Goal: Task Accomplishment & Management: Complete application form

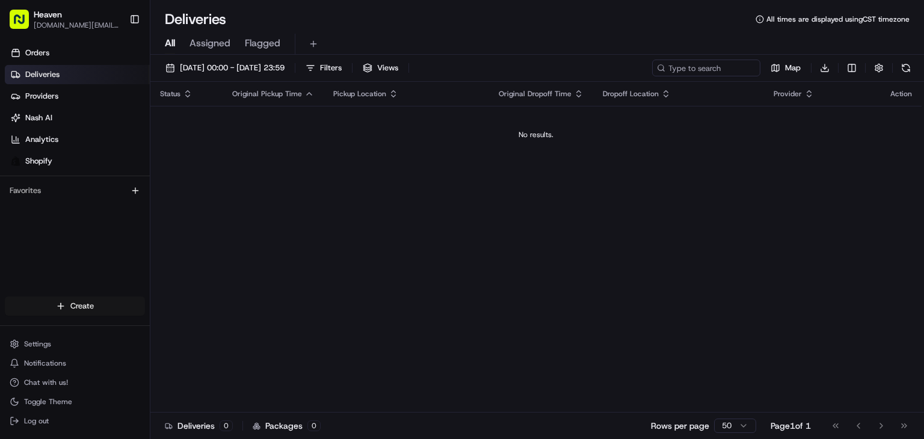
click at [93, 302] on html "Heaven [DOMAIN_NAME][EMAIL_ADDRESS][DOMAIN_NAME] Toggle Sidebar Orders Deliveri…" at bounding box center [462, 219] width 924 height 439
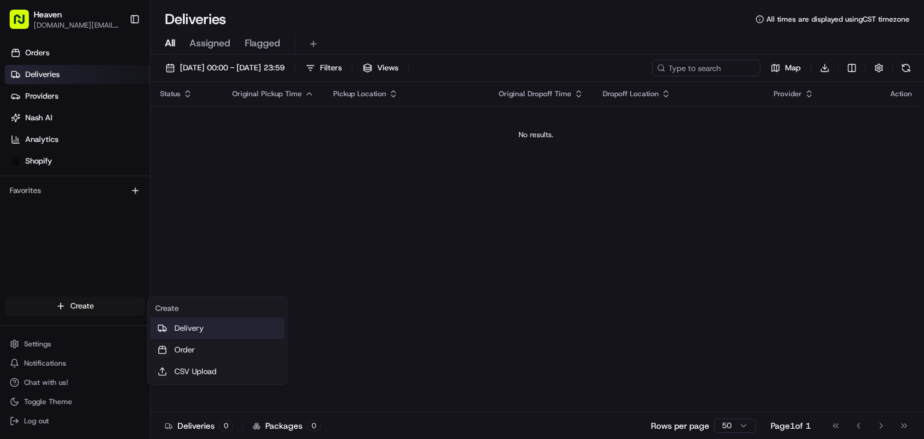
click at [191, 329] on link "Delivery" at bounding box center [217, 329] width 134 height 22
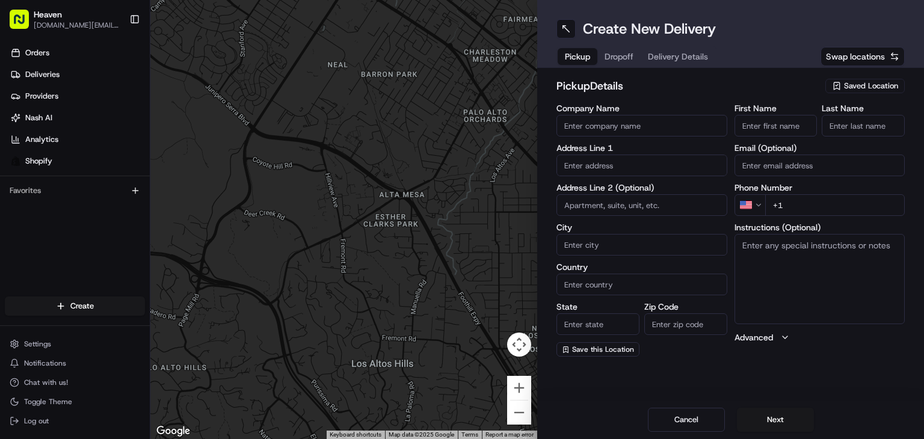
click at [867, 90] on span "Saved Location" at bounding box center [871, 86] width 54 height 11
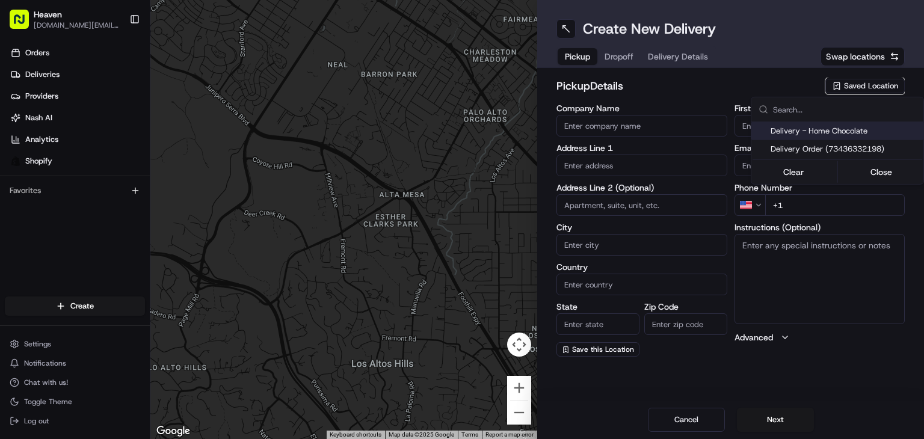
click at [856, 133] on span "Delivery - Home Chocolate" at bounding box center [845, 131] width 148 height 11
type input "Delivery - Home Chocolate"
type input "[STREET_ADDRESS][PERSON_NAME]"
type input "[GEOGRAPHIC_DATA]"
type input "CA"
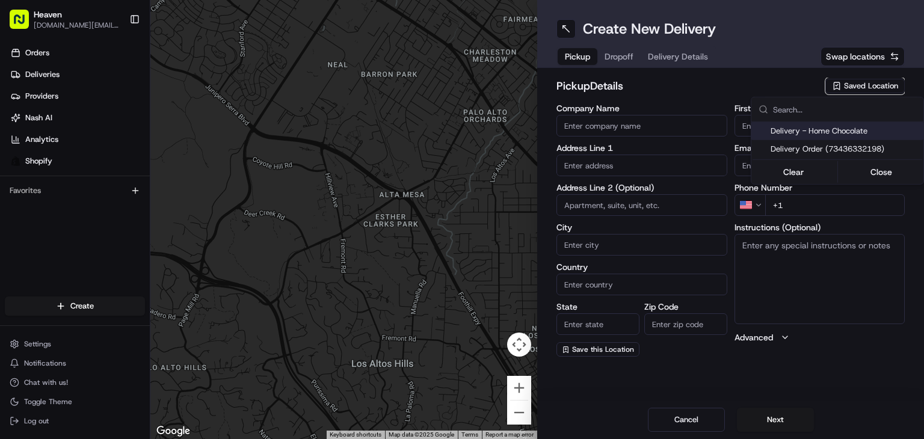
type input "MB"
type input "R2W 5J7"
type input "Home Chocolate - Delivery"
type input "Order"
type input "[PHONE_NUMBER]"
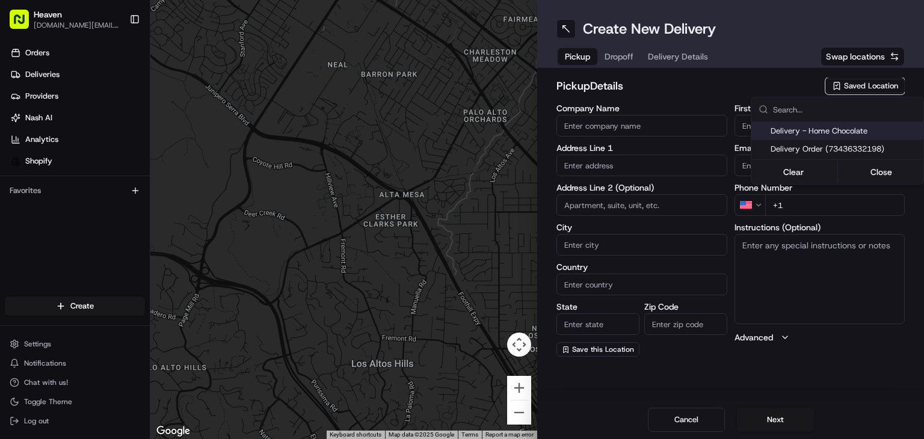
type textarea "Please park to [STREET_ADDRESS][PERSON_NAME], and call [PHONE_NUMBER]. We will …"
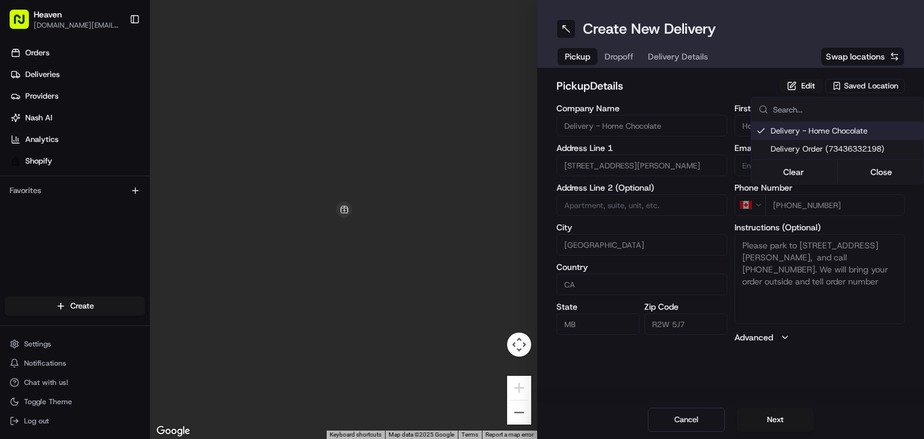
click at [778, 424] on html "Heaven [DOMAIN_NAME][EMAIL_ADDRESS][DOMAIN_NAME] Toggle Sidebar Orders Deliveri…" at bounding box center [462, 219] width 924 height 439
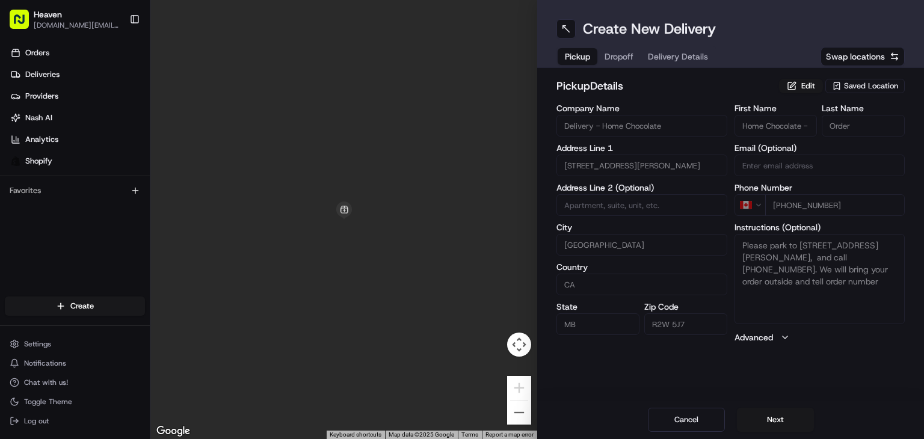
click at [778, 424] on button "Next" at bounding box center [775, 420] width 77 height 24
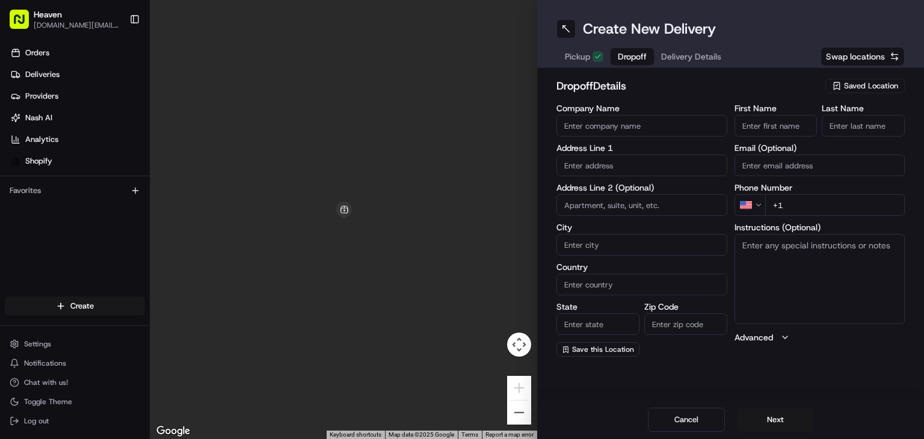
click at [773, 117] on input "First Name" at bounding box center [776, 126] width 83 height 22
paste input "Qav"
type input "Qav"
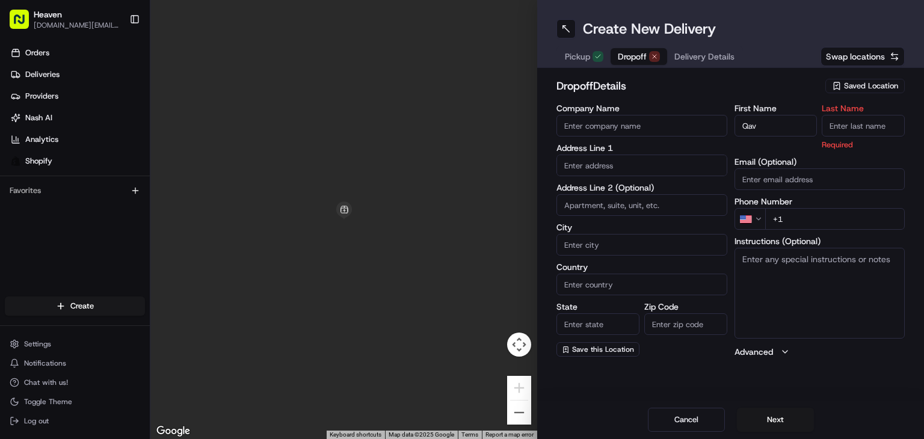
click at [835, 132] on input "Last Name" at bounding box center [863, 126] width 83 height 22
paste input "Angalik"
type input "Angalik"
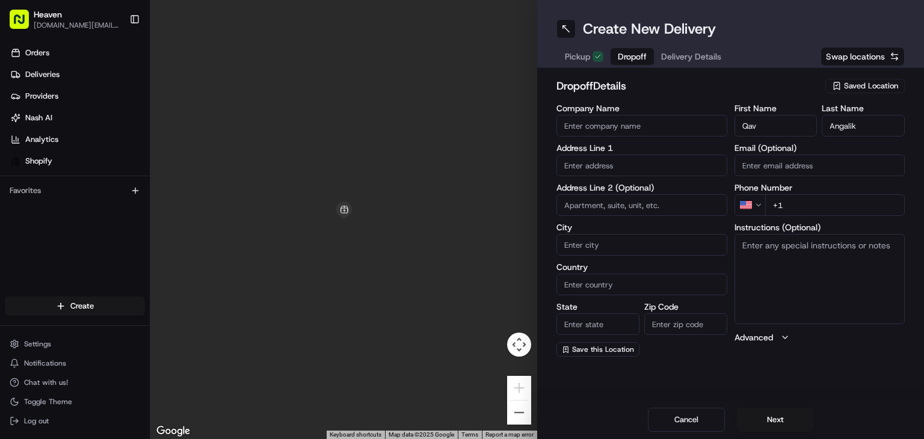
click at [793, 164] on input "Email (Optional)" at bounding box center [820, 166] width 171 height 22
click at [779, 367] on div "Create New Delivery Pickup Dropoff Delivery Details Swap locations dropoff Deta…" at bounding box center [730, 219] width 387 height 439
click at [752, 203] on html "Heaven [DOMAIN_NAME][EMAIL_ADDRESS][DOMAIN_NAME] Toggle Sidebar Orders Deliveri…" at bounding box center [462, 219] width 924 height 439
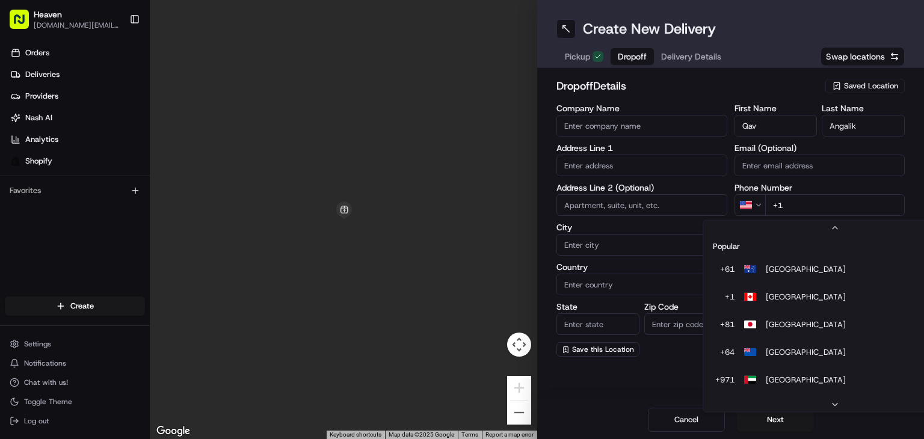
scroll to position [51, 0]
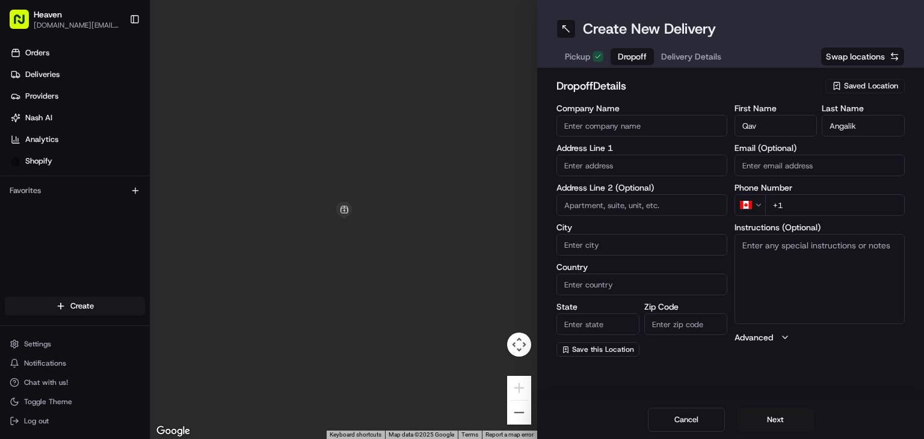
click at [796, 203] on input "+1" at bounding box center [836, 205] width 140 height 22
paste input "[PHONE_NUMBER]"
type input "[PHONE_NUMBER]"
click at [587, 164] on input "text" at bounding box center [642, 166] width 171 height 22
paste input "[STREET_ADDRESS][PERSON_NAME]"
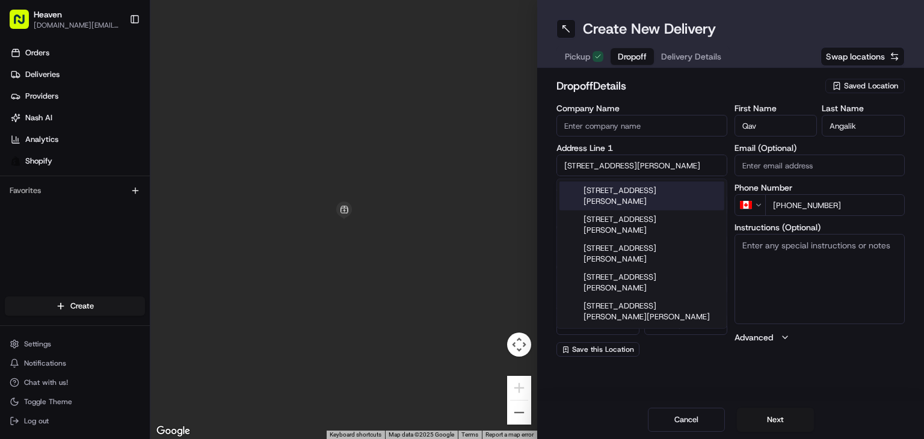
click at [624, 191] on div "[STREET_ADDRESS][PERSON_NAME]" at bounding box center [642, 196] width 165 height 29
type input "[STREET_ADDRESS][PERSON_NAME]"
type input "[GEOGRAPHIC_DATA]"
type input "MB"
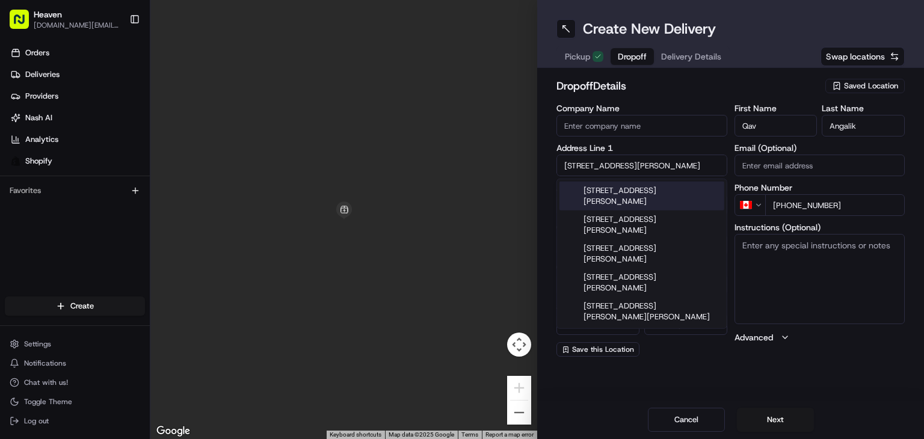
type input "R3H 0S6"
type input "[STREET_ADDRESS][PERSON_NAME]"
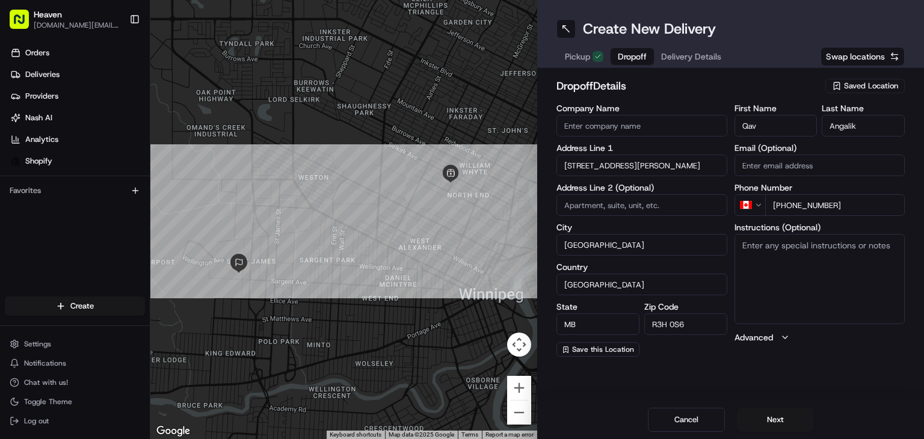
click at [598, 205] on input at bounding box center [642, 205] width 171 height 22
type input "502"
click at [784, 416] on button "Next" at bounding box center [775, 420] width 77 height 24
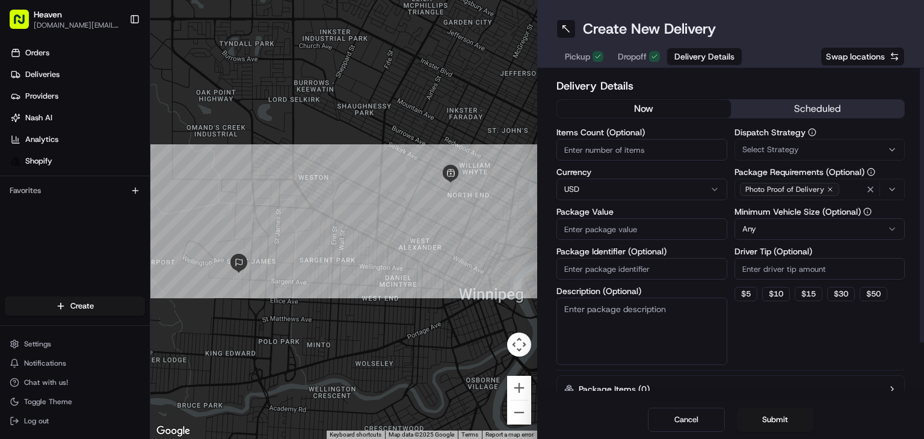
click at [611, 144] on input "Items Count (Optional)" at bounding box center [642, 150] width 171 height 22
type input "1"
click at [613, 188] on html "Heaven [DOMAIN_NAME][EMAIL_ADDRESS][DOMAIN_NAME] Toggle Sidebar Orders Deliveri…" at bounding box center [462, 219] width 924 height 439
click at [628, 226] on input "Package Value" at bounding box center [642, 229] width 171 height 22
paste input "166.96"
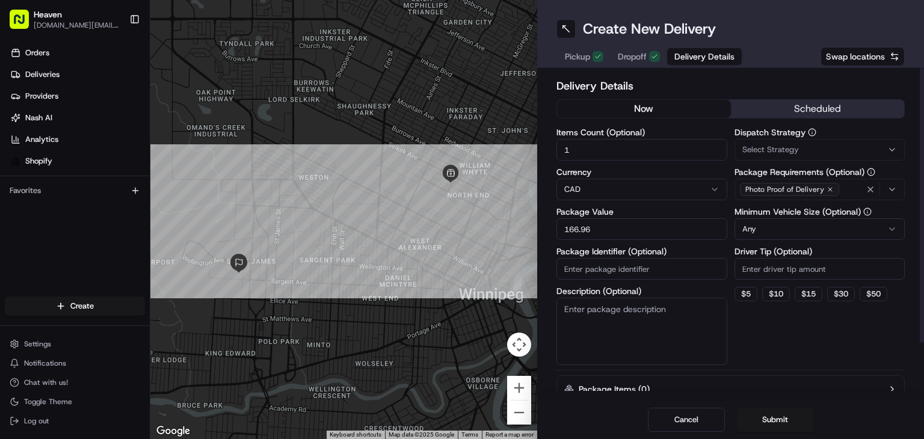
type input "166.96"
click at [616, 274] on input "Package Identifier (Optional)" at bounding box center [642, 269] width 171 height 22
paste input "HN1271"
type input "HN1271"
click at [776, 424] on button "Submit" at bounding box center [775, 420] width 77 height 24
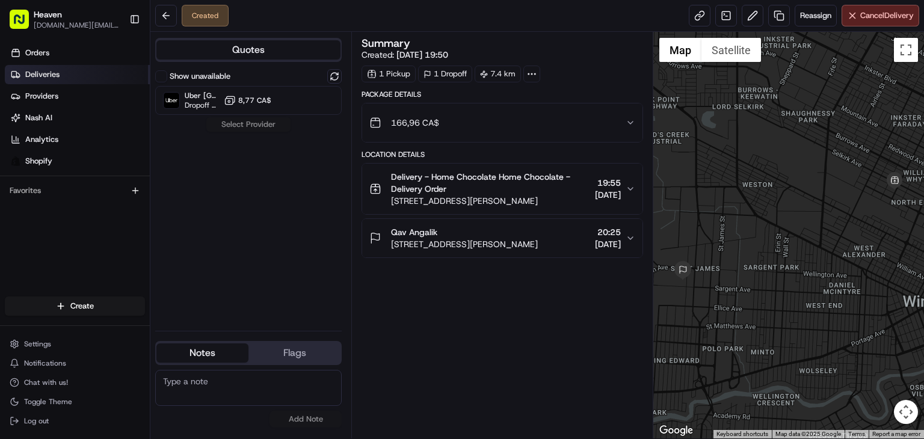
click at [66, 82] on link "Deliveries" at bounding box center [77, 74] width 145 height 19
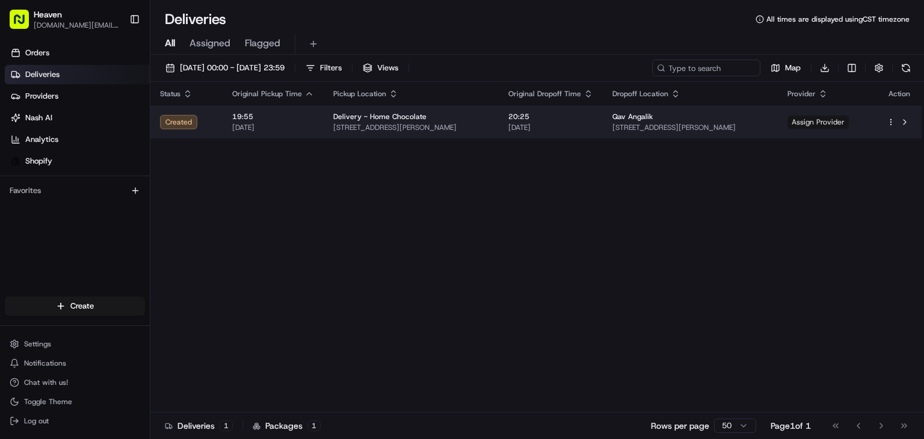
click at [824, 119] on span "Assign Provider" at bounding box center [818, 122] width 61 height 13
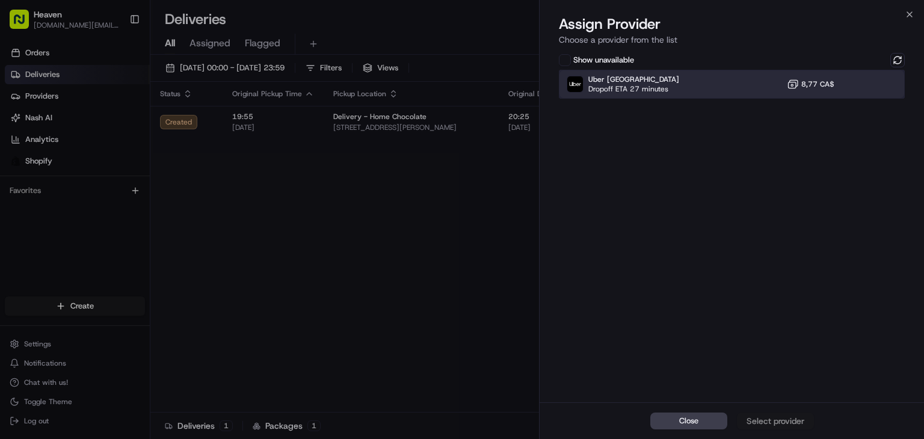
click at [758, 88] on div "Uber Canada Dropoff ETA 27 minutes 8,77 CA$" at bounding box center [732, 84] width 346 height 29
click at [779, 424] on div "Assign Provider" at bounding box center [775, 421] width 59 height 12
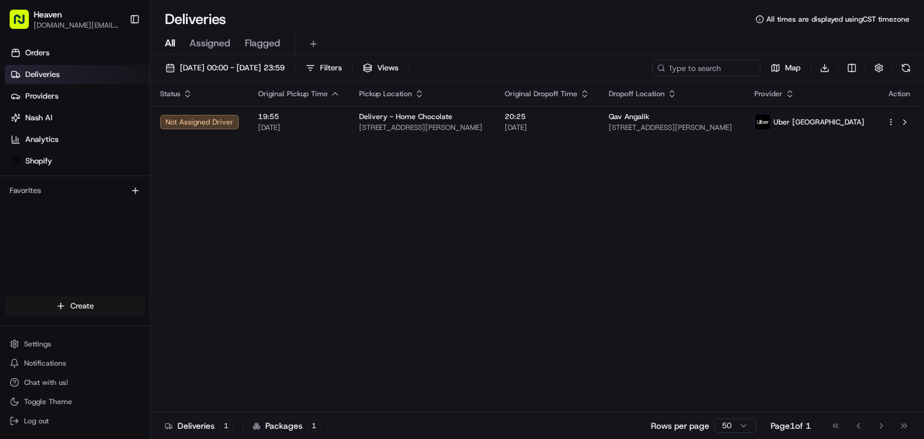
click at [87, 302] on html "Heaven [DOMAIN_NAME][EMAIL_ADDRESS][DOMAIN_NAME] Toggle Sidebar Orders Deliveri…" at bounding box center [462, 219] width 924 height 439
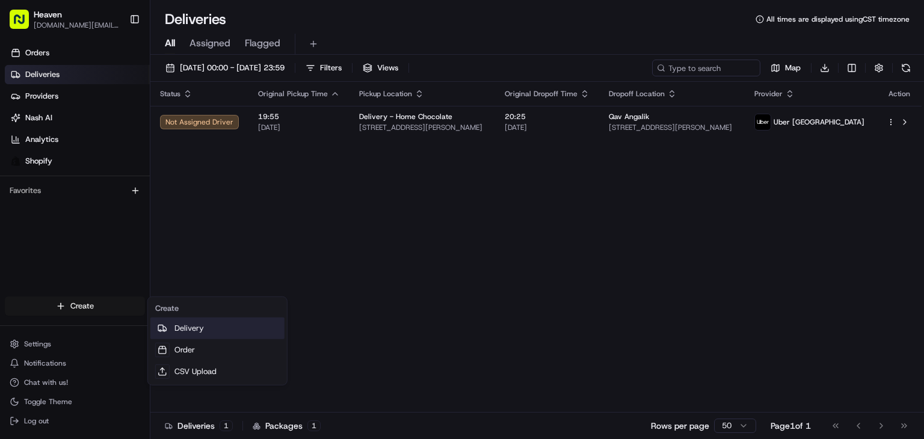
click at [198, 324] on link "Delivery" at bounding box center [217, 329] width 134 height 22
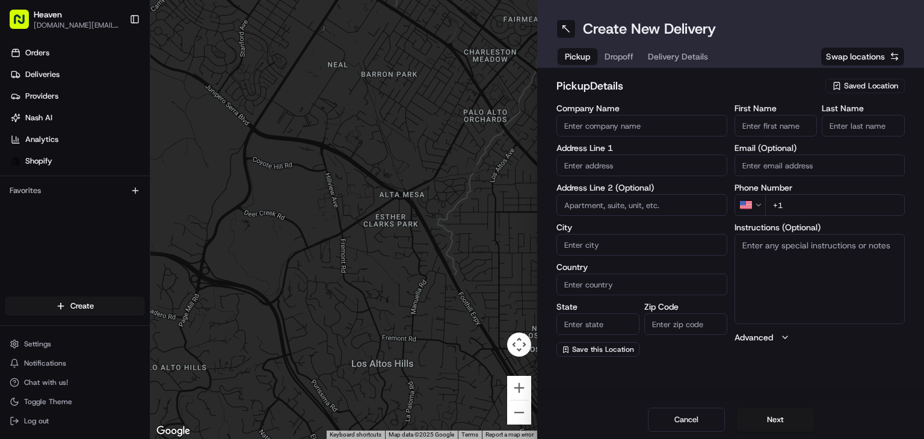
click at [877, 86] on span "Saved Location" at bounding box center [871, 86] width 54 height 11
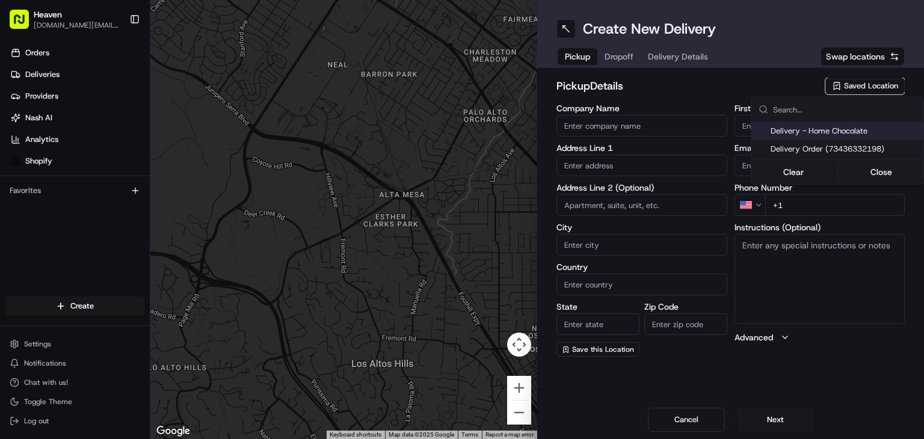
click at [840, 130] on span "Delivery - Home Chocolate" at bounding box center [845, 131] width 148 height 11
type input "Delivery - Home Chocolate"
type input "[STREET_ADDRESS][PERSON_NAME]"
type input "[GEOGRAPHIC_DATA]"
type input "CA"
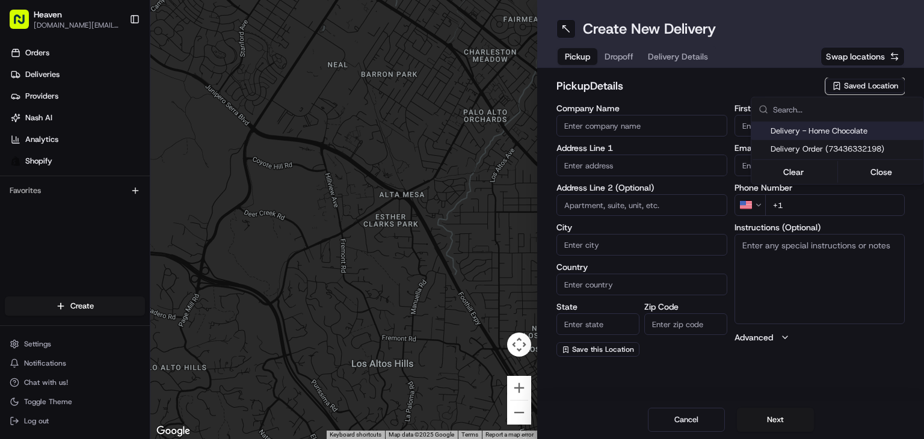
type input "MB"
type input "R2W 5J7"
type input "Home Chocolate - Delivery"
type input "Order"
type input "[PHONE_NUMBER]"
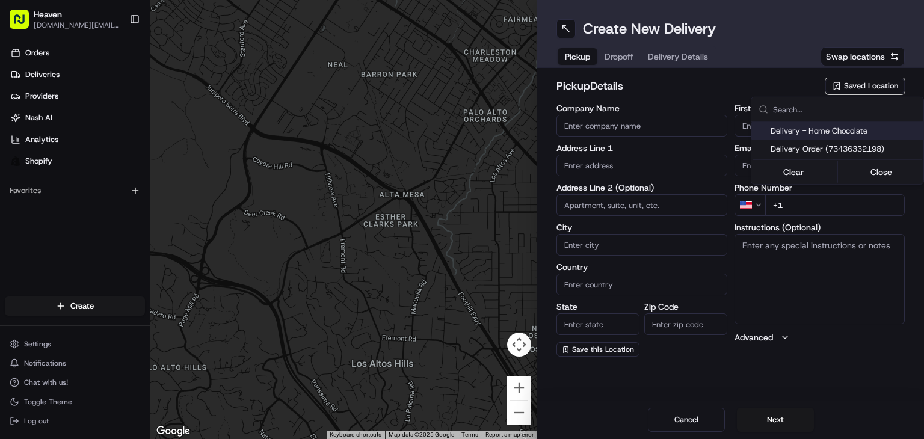
type textarea "Please park to [STREET_ADDRESS][PERSON_NAME], and call [PHONE_NUMBER]. We will …"
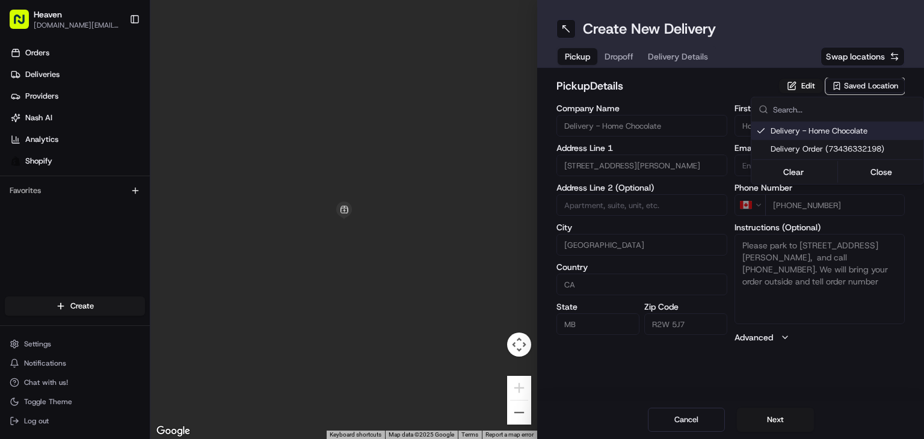
click at [779, 415] on html "Heaven [DOMAIN_NAME][EMAIL_ADDRESS][DOMAIN_NAME] Toggle Sidebar Orders Deliveri…" at bounding box center [462, 219] width 924 height 439
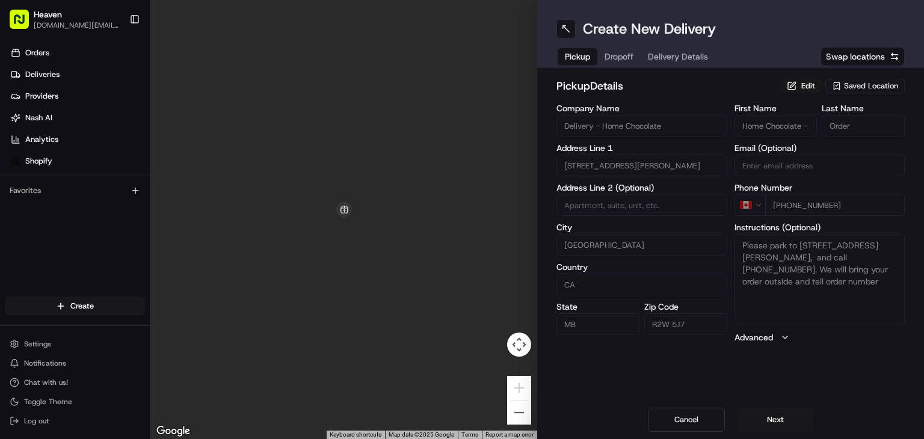
click at [779, 415] on button "Next" at bounding box center [775, 420] width 77 height 24
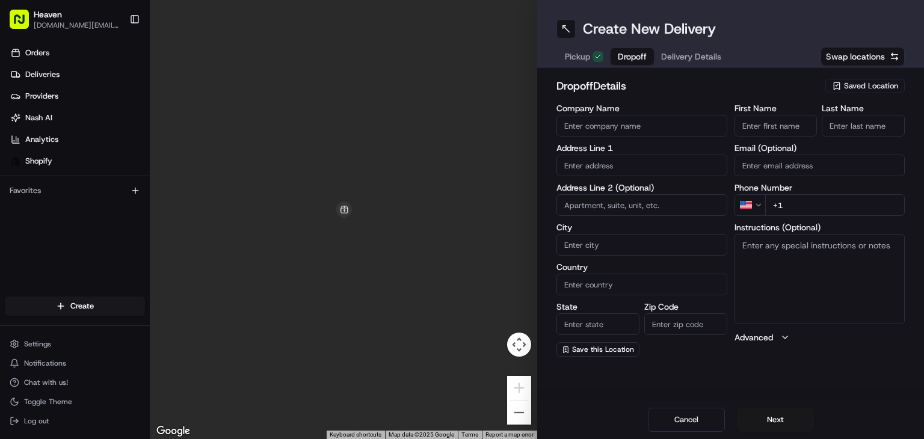
click at [776, 124] on input "First Name" at bounding box center [776, 126] width 83 height 22
paste input "RAFAL"
type input "RAFAL"
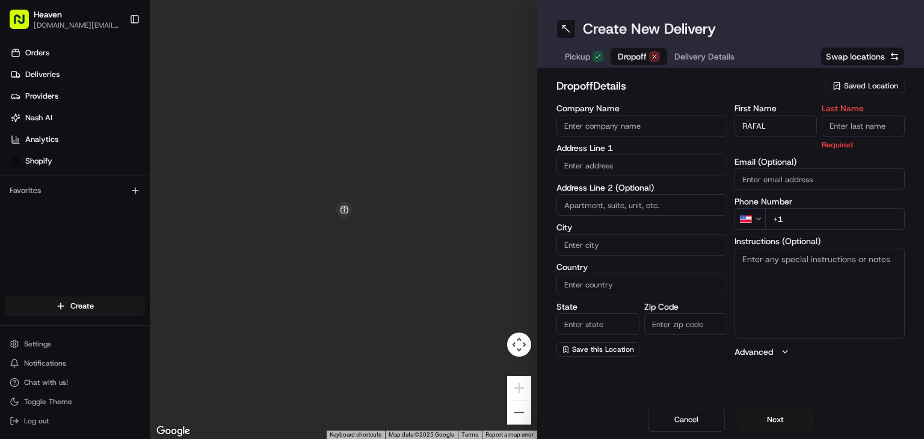
click at [838, 130] on input "Last Name" at bounding box center [863, 126] width 83 height 22
paste input "GRYMUZA"
type input "GRYMUZA"
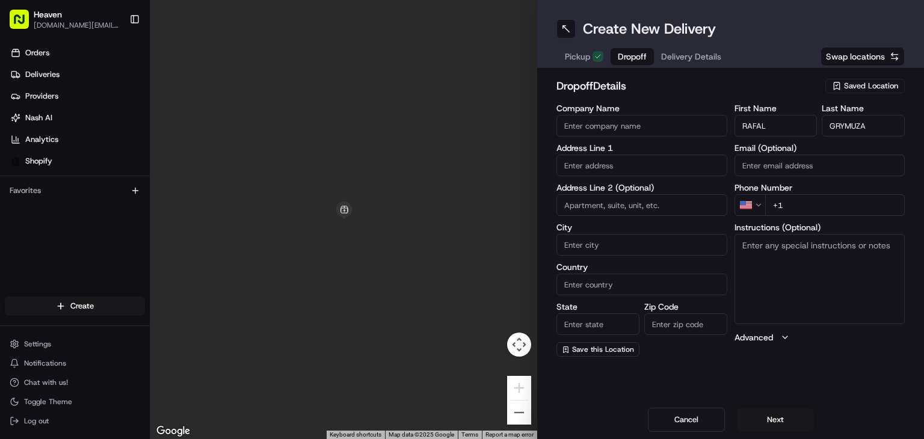
click at [782, 166] on input "Email (Optional)" at bounding box center [820, 166] width 171 height 22
paste input "[EMAIL_ADDRESS][DOMAIN_NAME]"
type input "[EMAIL_ADDRESS][DOMAIN_NAME]"
click at [760, 202] on html "Heaven [DOMAIN_NAME][EMAIL_ADDRESS][DOMAIN_NAME] Toggle Sidebar Orders Deliveri…" at bounding box center [462, 219] width 924 height 439
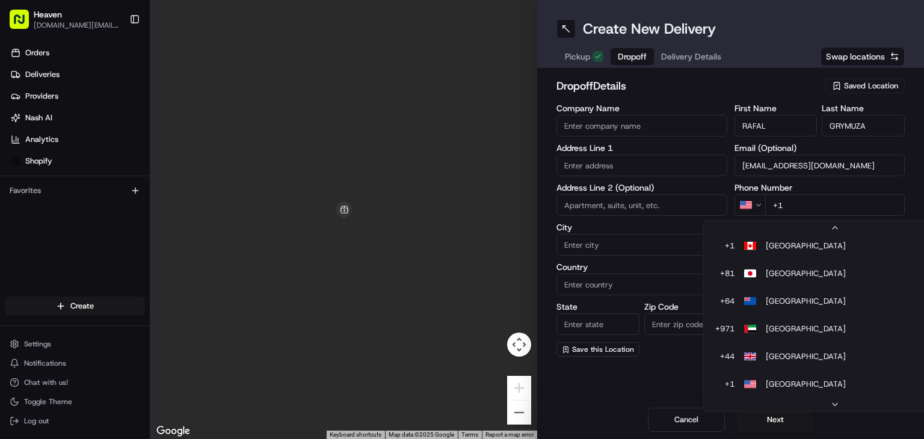
scroll to position [24, 0]
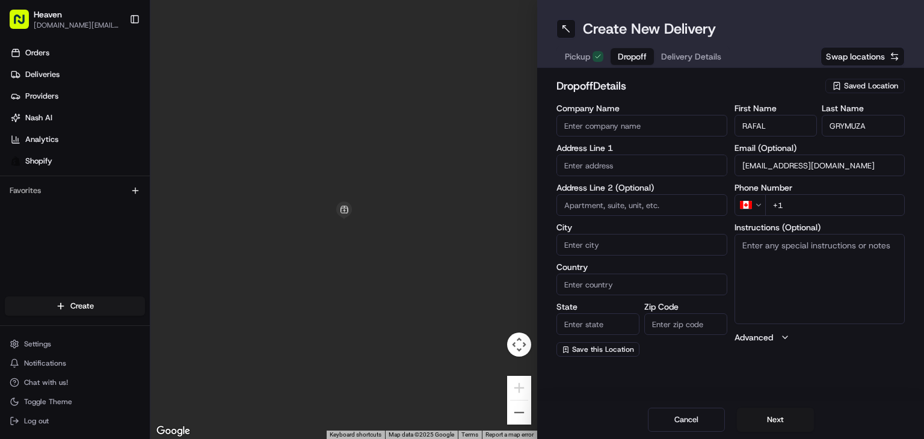
click at [799, 197] on input "+1" at bounding box center [836, 205] width 140 height 22
paste input "[PHONE_NUMBER]"
type input "[PHONE_NUMBER]"
click at [613, 163] on input "text" at bounding box center [642, 166] width 171 height 22
paste input "[STREET_ADDRESS]"
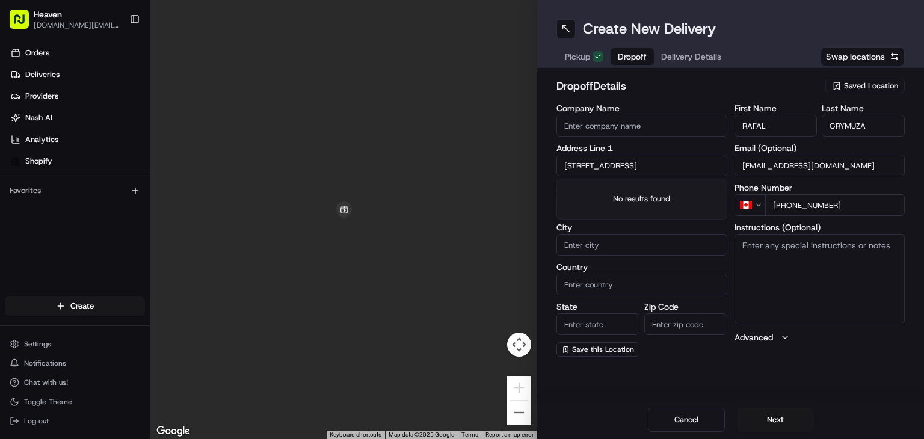
scroll to position [0, 7]
click at [645, 200] on div "[STREET_ADDRESS]" at bounding box center [642, 191] width 165 height 18
type input "[STREET_ADDRESS]"
type input "[GEOGRAPHIC_DATA]"
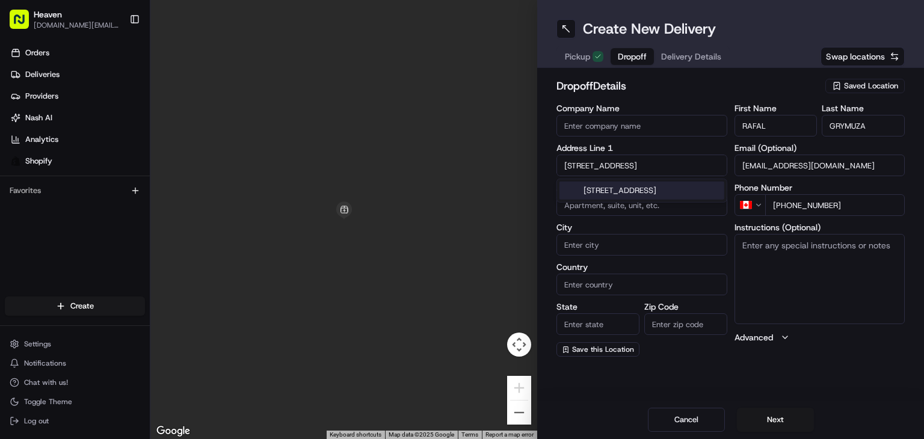
type input "MB"
type input "R3E 2M3"
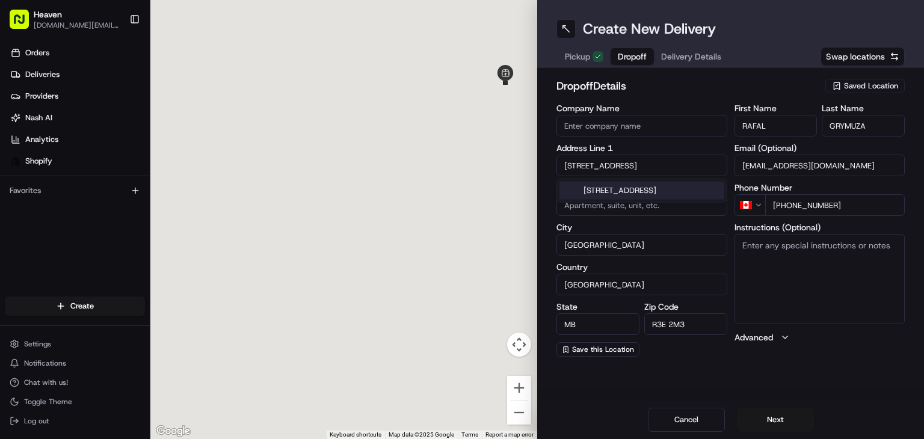
type input "[STREET_ADDRESS]"
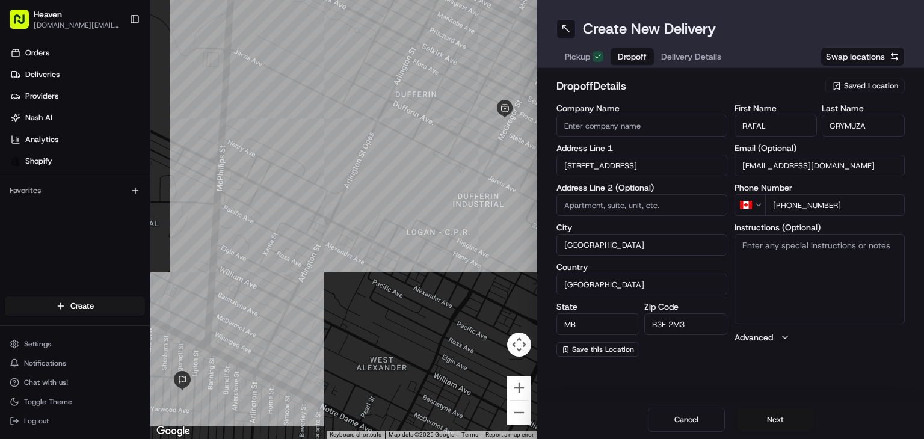
click at [780, 413] on button "Next" at bounding box center [775, 420] width 77 height 24
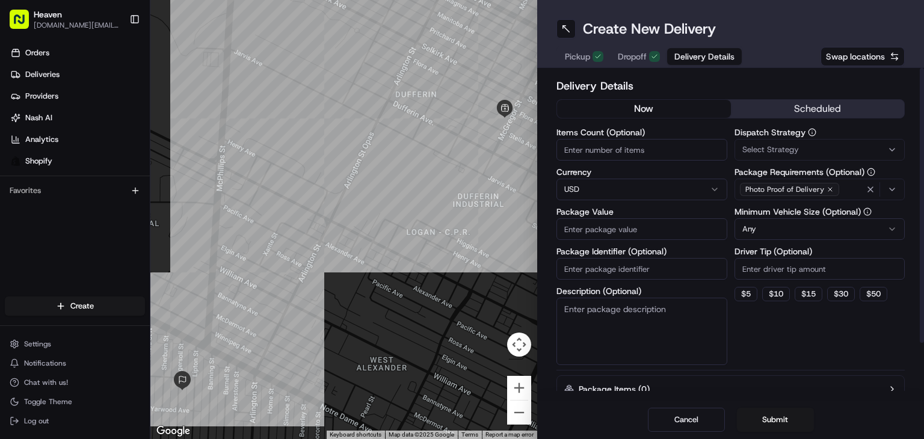
click at [596, 153] on input "Items Count (Optional)" at bounding box center [642, 150] width 171 height 22
type input "1"
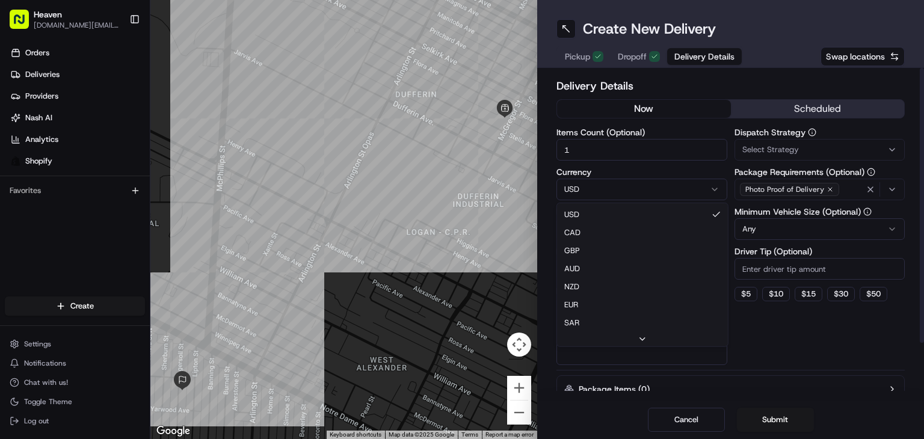
click at [628, 194] on html "Heaven [DOMAIN_NAME][EMAIL_ADDRESS][DOMAIN_NAME] Toggle Sidebar Orders Deliveri…" at bounding box center [462, 219] width 924 height 439
click at [648, 192] on html "Heaven [DOMAIN_NAME][EMAIL_ADDRESS][DOMAIN_NAME] Toggle Sidebar Orders Deliveri…" at bounding box center [462, 219] width 924 height 439
click at [632, 227] on input "Package Value" at bounding box center [642, 229] width 171 height 22
paste input "212.35"
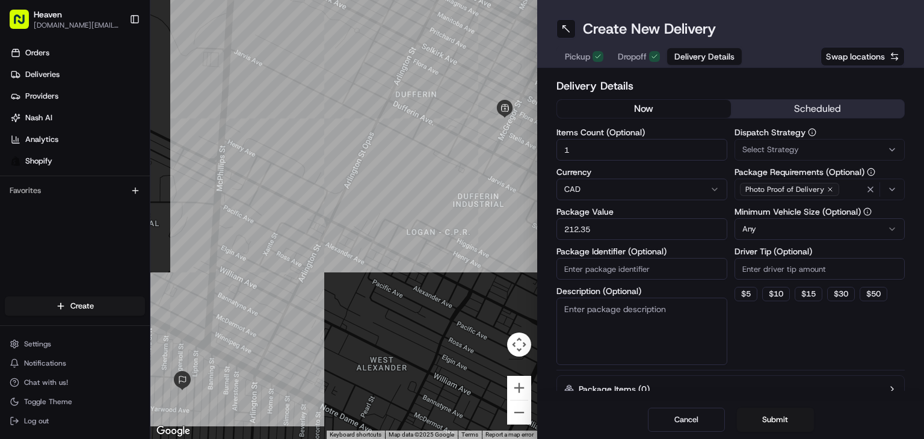
type input "212.35"
click at [593, 267] on input "Package Identifier (Optional)" at bounding box center [642, 269] width 171 height 22
paste input "HN1272"
type input "HN1272"
click at [762, 419] on button "Submit" at bounding box center [775, 420] width 77 height 24
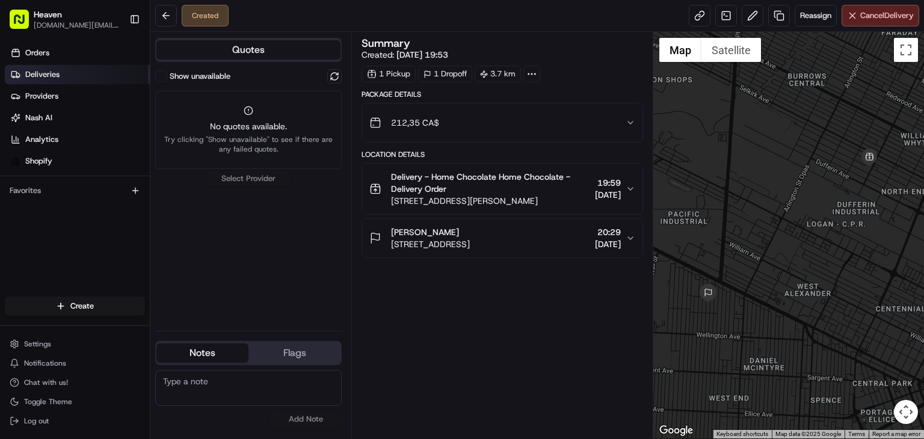
click at [39, 72] on span "Deliveries" at bounding box center [42, 74] width 34 height 11
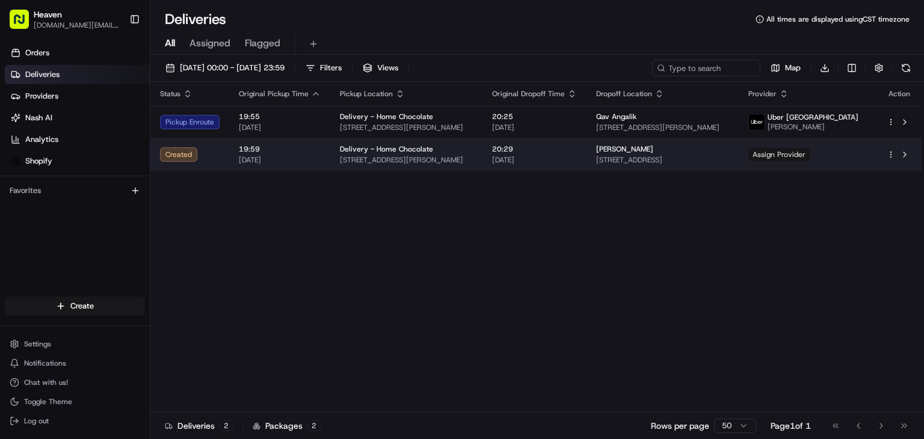
click at [810, 159] on span "Assign Provider" at bounding box center [779, 154] width 61 height 13
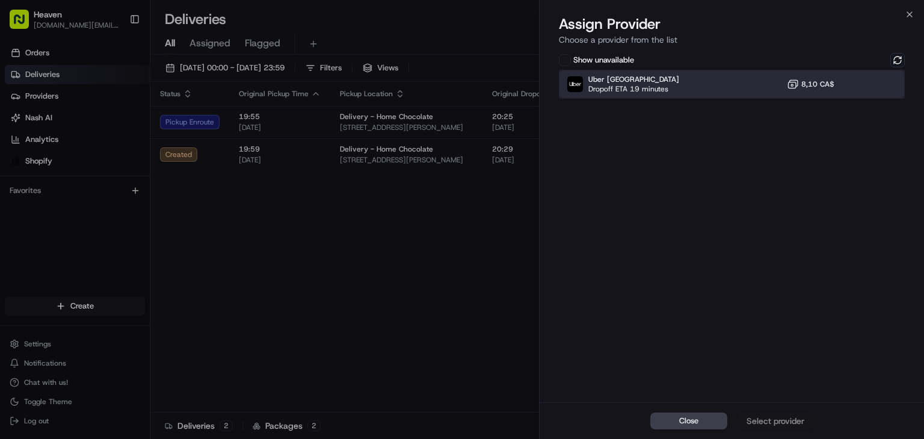
click at [756, 84] on div "Uber Canada Dropoff ETA 19 minutes 8,10 CA$" at bounding box center [732, 84] width 346 height 29
click at [781, 422] on div "Assign Provider" at bounding box center [775, 421] width 59 height 12
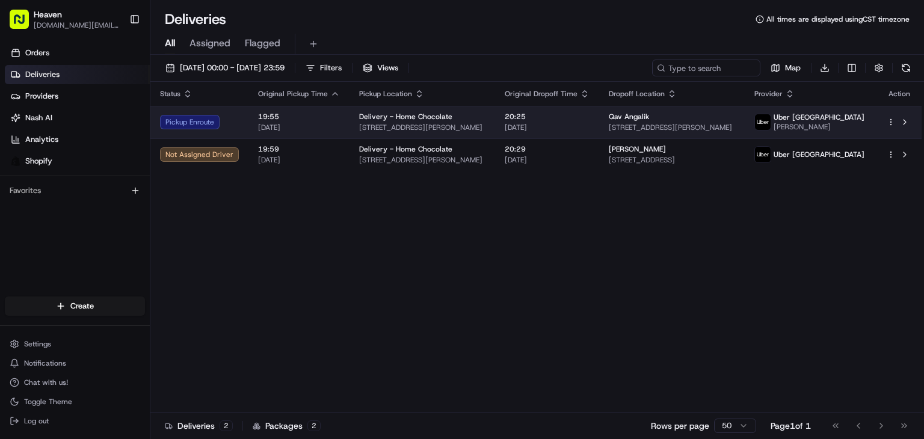
click at [590, 126] on span "[DATE]" at bounding box center [547, 128] width 85 height 10
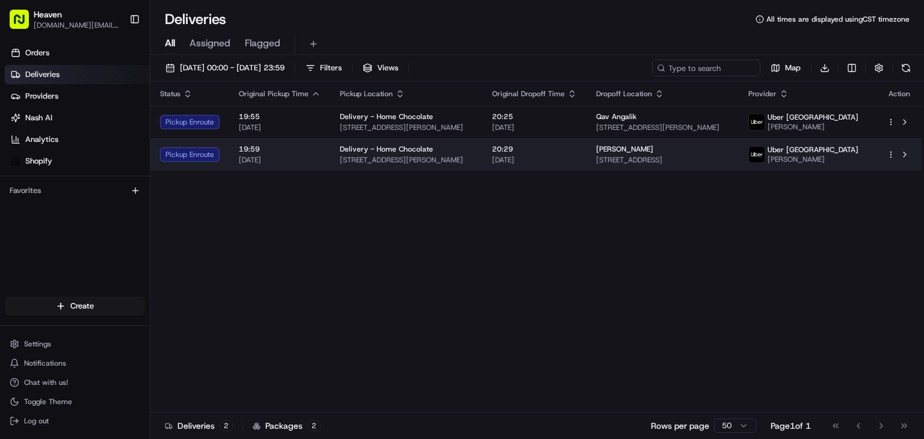
click at [587, 159] on td "20:29 [DATE]" at bounding box center [535, 154] width 104 height 32
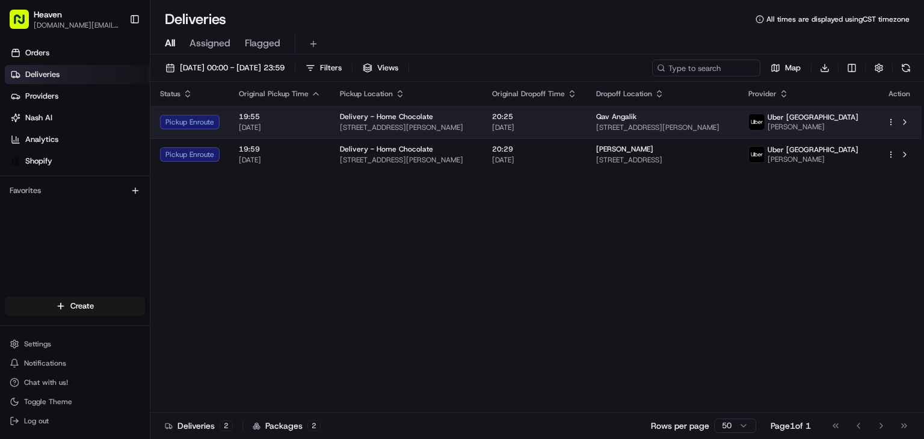
click at [577, 123] on span "[DATE]" at bounding box center [534, 128] width 85 height 10
click at [577, 119] on span "20:25" at bounding box center [534, 117] width 85 height 10
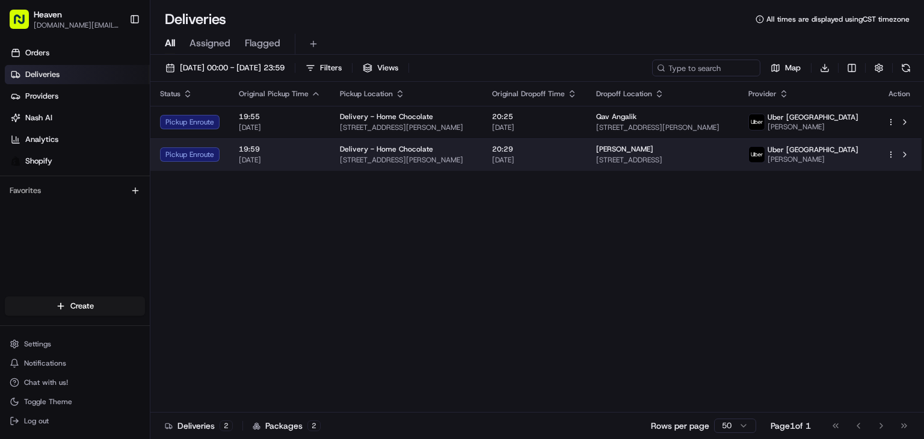
click at [577, 152] on span "20:29" at bounding box center [534, 149] width 85 height 10
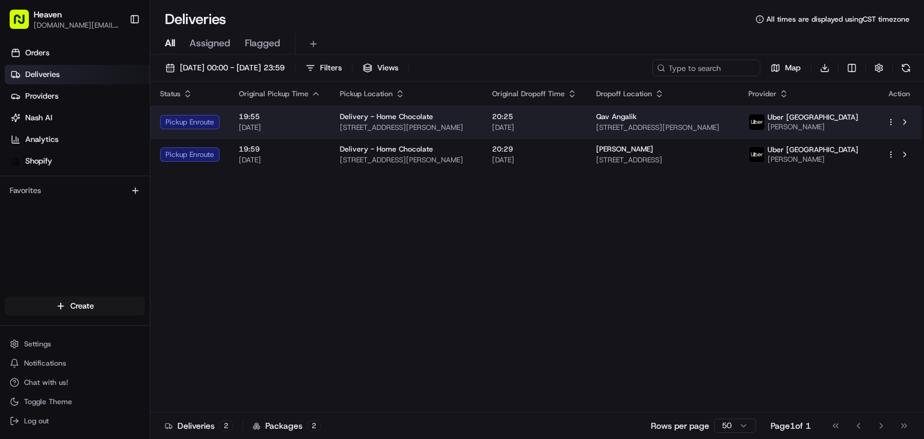
click at [575, 120] on span "20:25" at bounding box center [534, 117] width 85 height 10
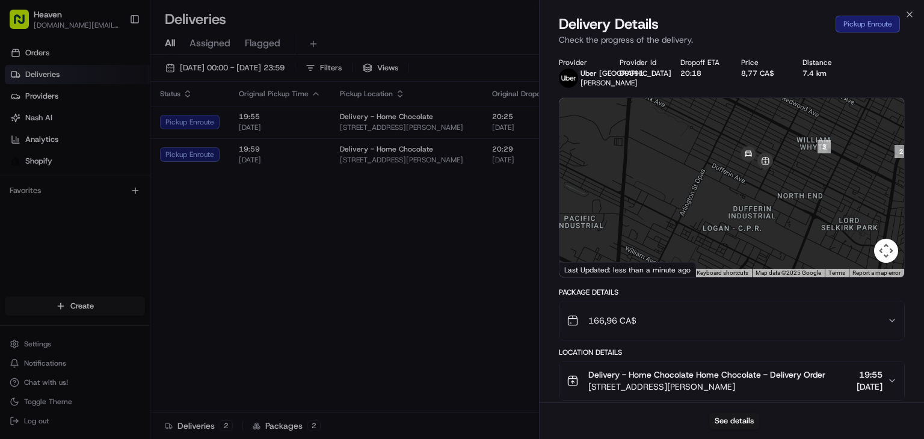
drag, startPoint x: 869, startPoint y: 173, endPoint x: 743, endPoint y: 199, distance: 128.4
click at [743, 199] on div at bounding box center [732, 187] width 345 height 179
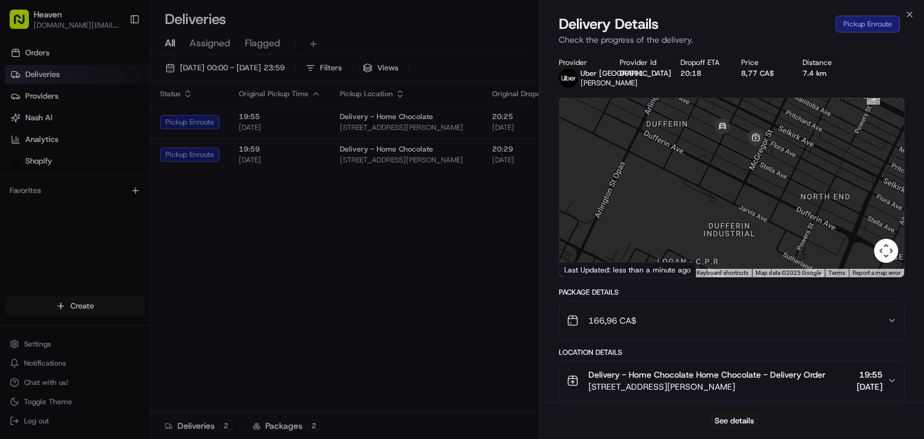
drag, startPoint x: 660, startPoint y: 194, endPoint x: 704, endPoint y: 196, distance: 44.0
click at [704, 196] on div at bounding box center [732, 187] width 345 height 179
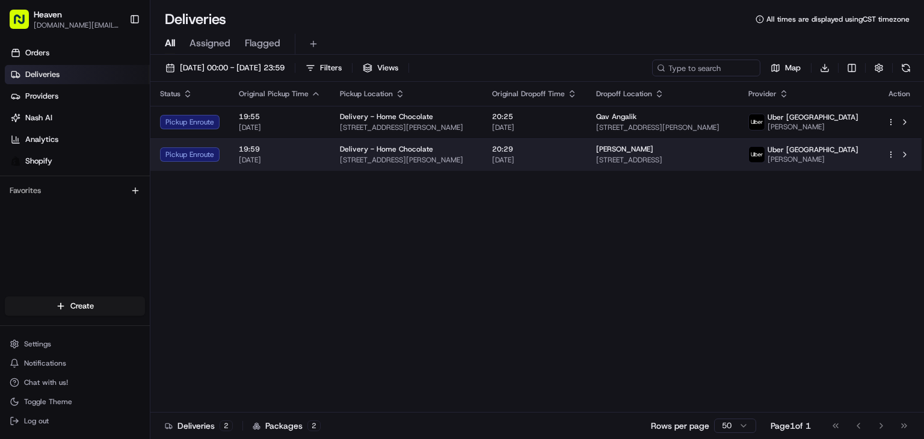
click at [483, 158] on td "Delivery - Home Chocolate [STREET_ADDRESS][PERSON_NAME]" at bounding box center [406, 154] width 152 height 32
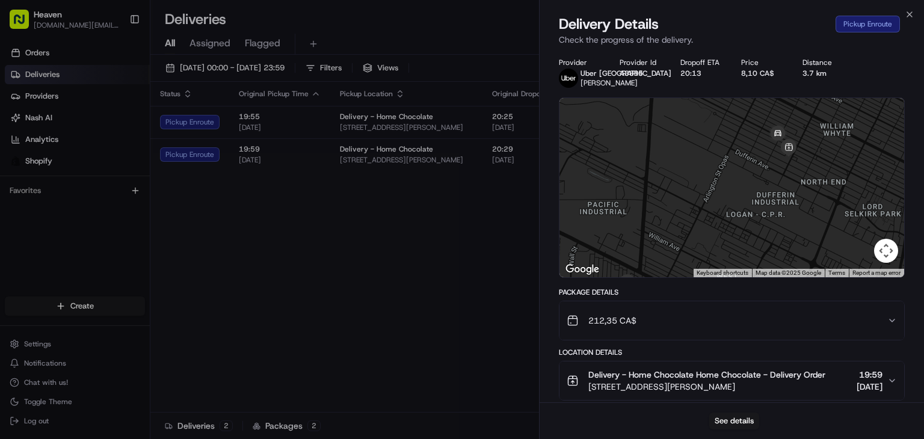
drag, startPoint x: 785, startPoint y: 165, endPoint x: 747, endPoint y: 220, distance: 66.3
click at [747, 220] on div at bounding box center [732, 187] width 345 height 179
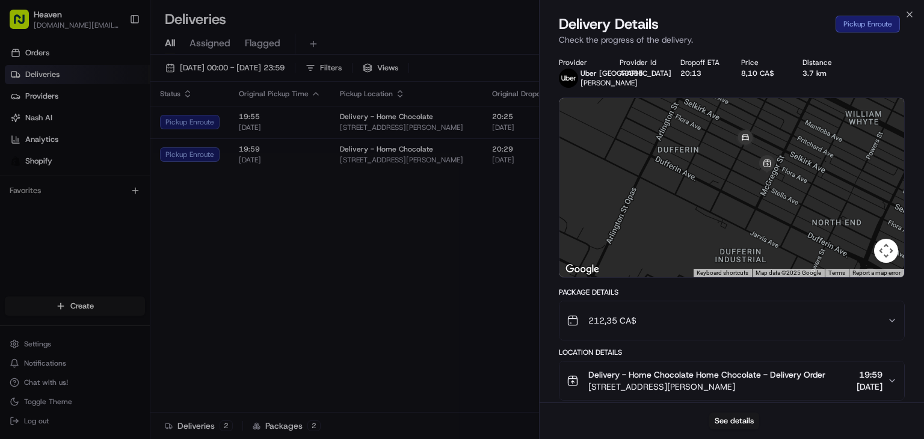
drag, startPoint x: 755, startPoint y: 188, endPoint x: 720, endPoint y: 221, distance: 48.1
click at [720, 221] on div at bounding box center [732, 187] width 345 height 179
